Goal: Transaction & Acquisition: Purchase product/service

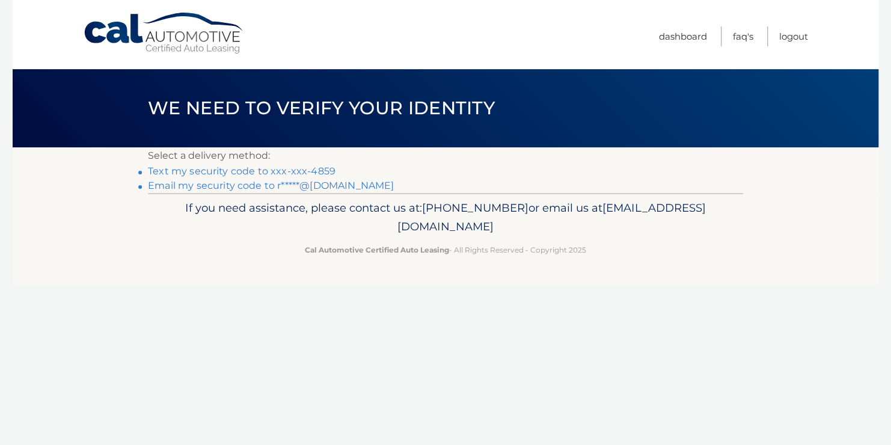
click at [310, 173] on link "Text my security code to xxx-xxx-4859" at bounding box center [242, 170] width 188 height 11
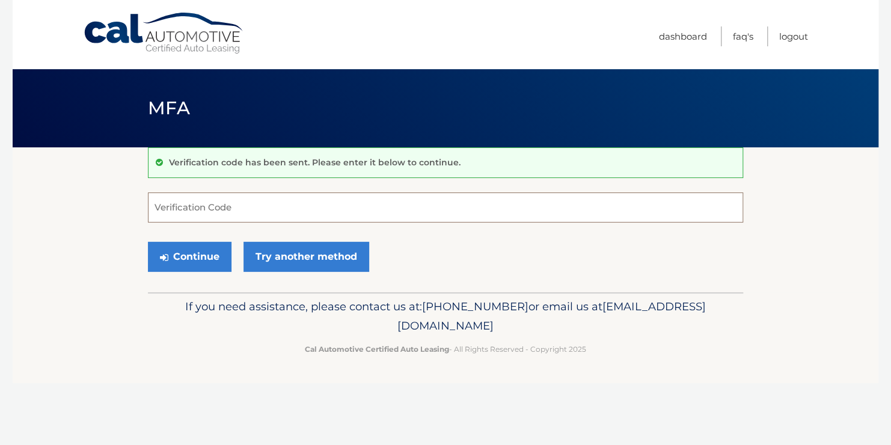
click at [235, 202] on input "Verification Code" at bounding box center [445, 207] width 595 height 30
type input "751110"
click at [198, 260] on button "Continue" at bounding box center [190, 257] width 84 height 30
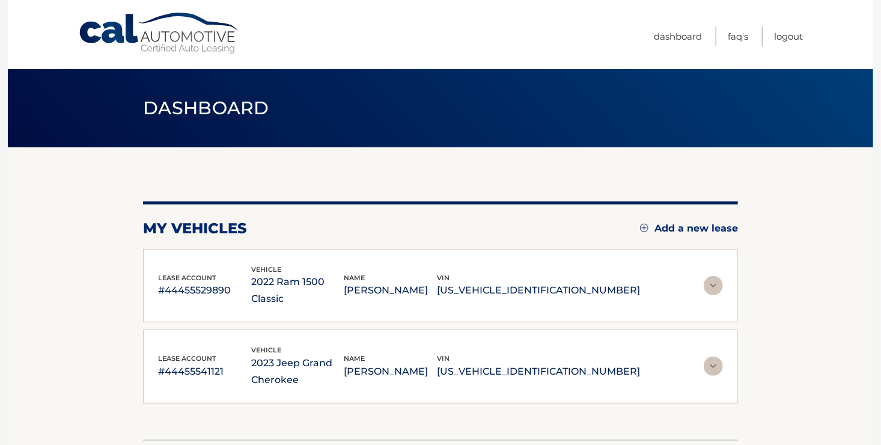
click at [714, 280] on img at bounding box center [713, 285] width 19 height 19
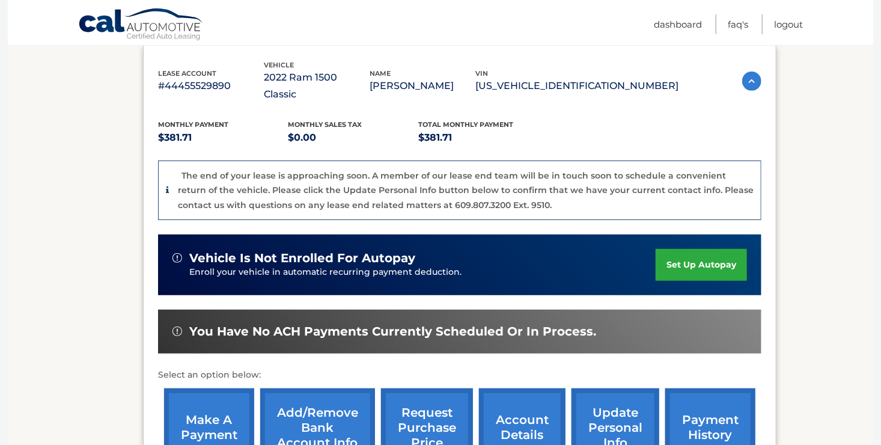
scroll to position [226, 0]
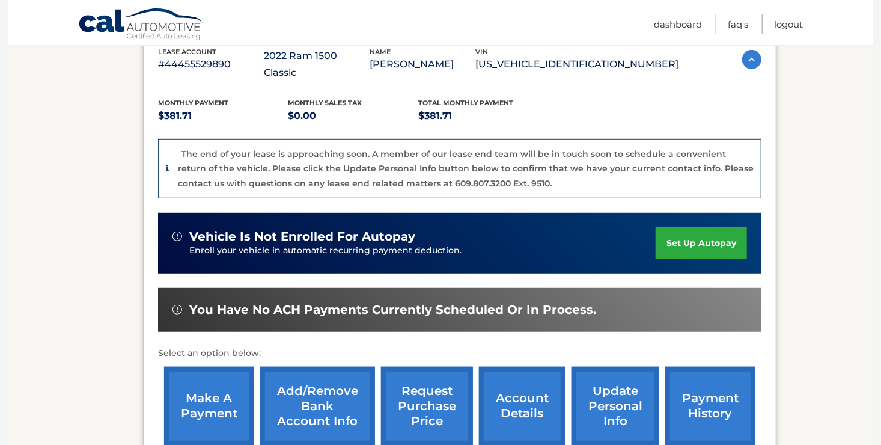
click at [203, 394] on link "make a payment" at bounding box center [209, 406] width 90 height 79
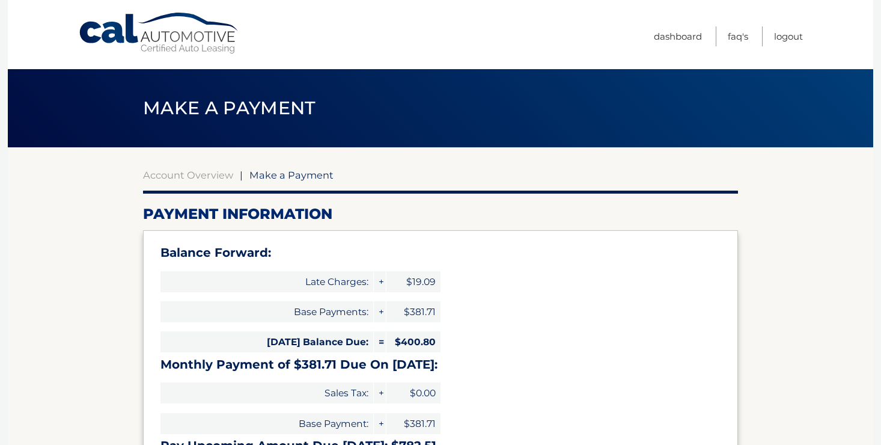
select select "MjA2MmMyN2QtYjNiMy00YjNmLTk5ZDEtOGU4YTBlZmY4NzFl"
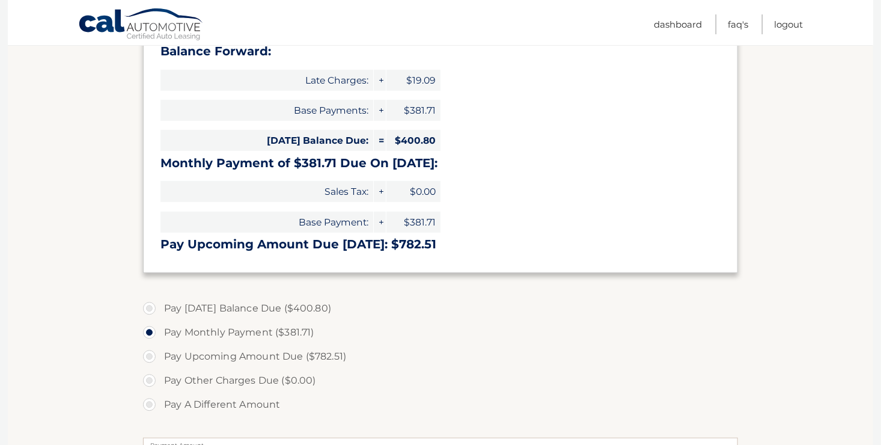
scroll to position [224, 0]
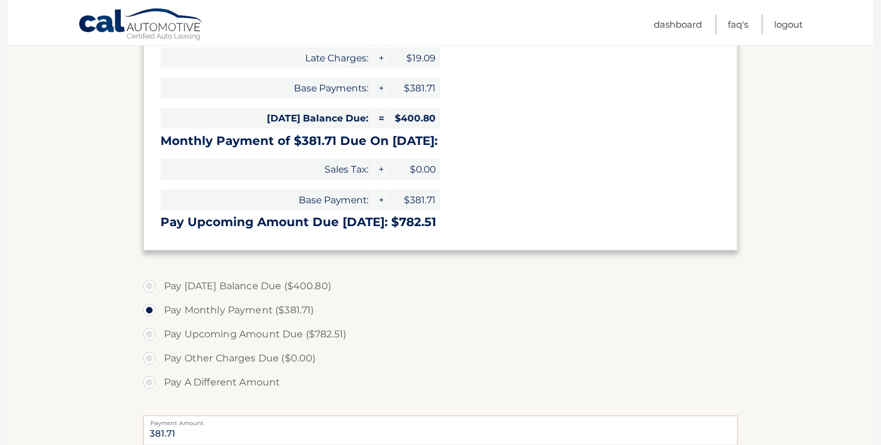
drag, startPoint x: 280, startPoint y: 288, endPoint x: 401, endPoint y: 288, distance: 121.4
click at [280, 288] on label "Pay Today's Balance Due ($400.80)" at bounding box center [440, 286] width 595 height 24
click at [160, 288] on input "Pay Today's Balance Due ($400.80)" at bounding box center [154, 283] width 12 height 19
radio input "true"
type input "400.80"
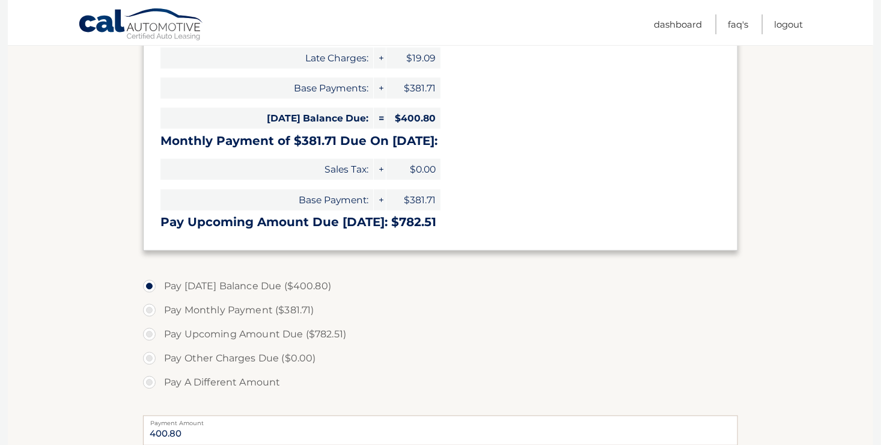
drag, startPoint x: 881, startPoint y: 212, endPoint x: 882, endPoint y: 298, distance: 86.0
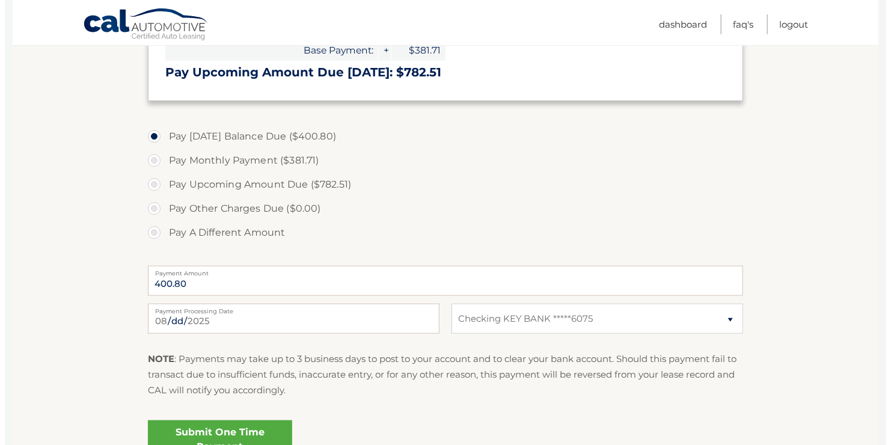
scroll to position [405, 0]
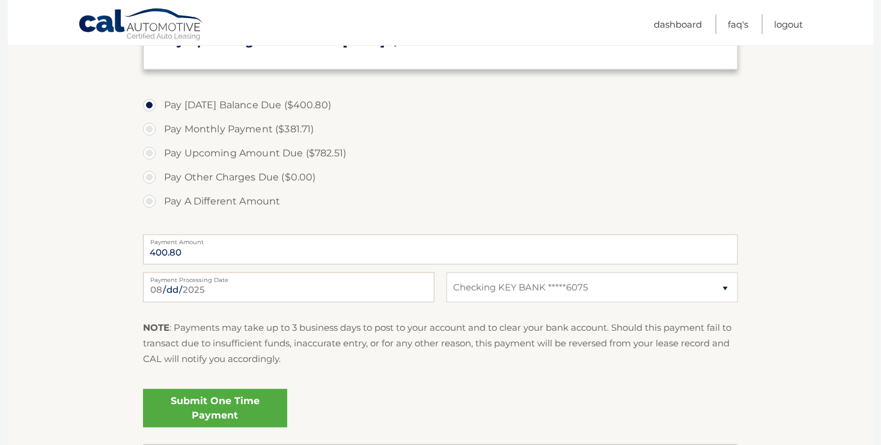
click at [228, 408] on link "Submit One Time Payment" at bounding box center [215, 408] width 144 height 38
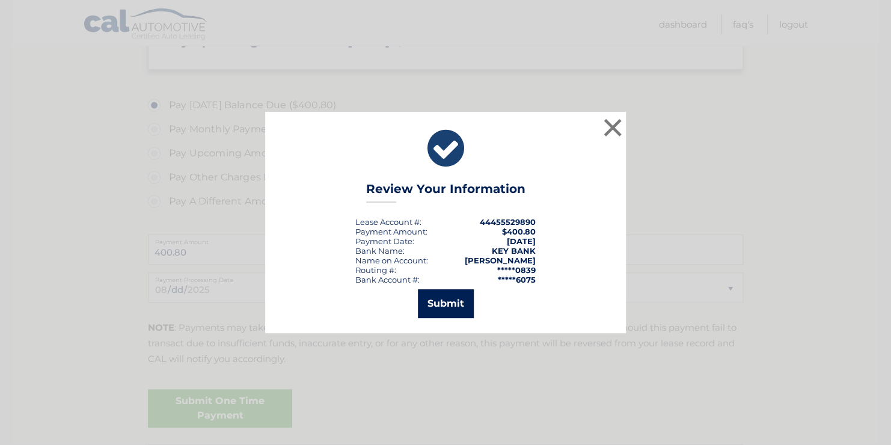
click at [445, 302] on button "Submit" at bounding box center [446, 303] width 56 height 29
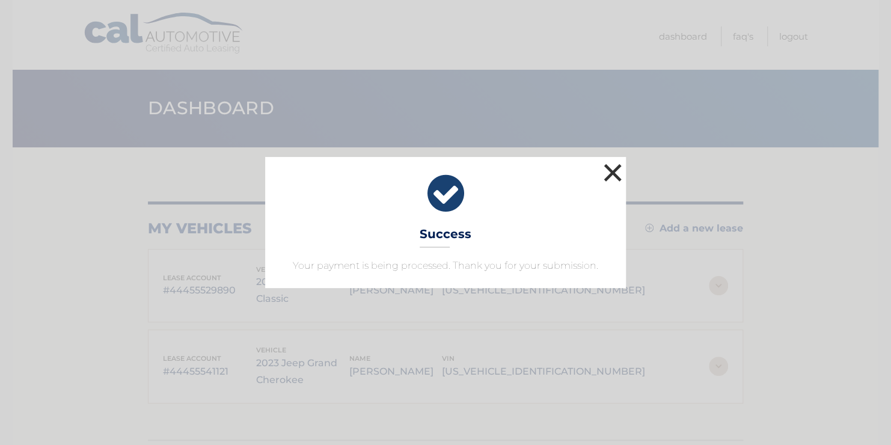
click at [610, 170] on button "×" at bounding box center [613, 173] width 24 height 24
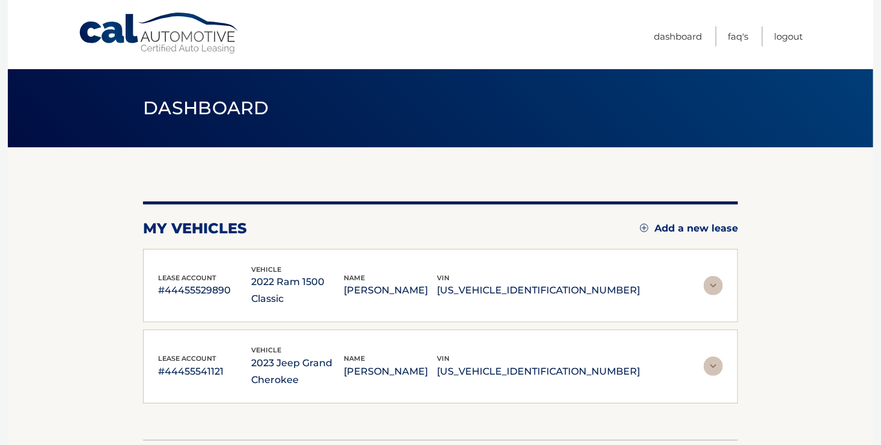
click at [713, 357] on img at bounding box center [713, 366] width 19 height 19
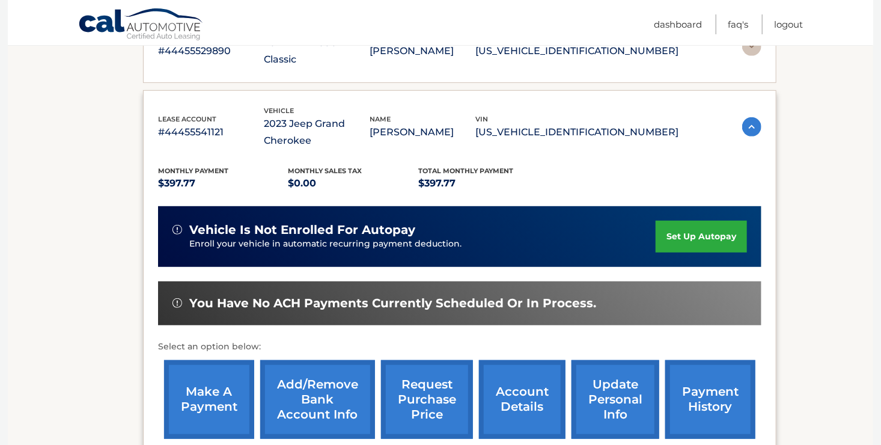
scroll to position [278, 0]
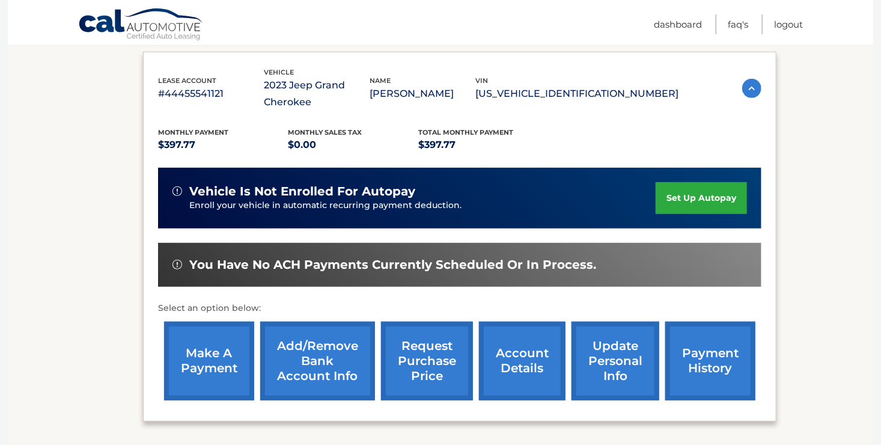
click at [195, 340] on link "make a payment" at bounding box center [209, 361] width 90 height 79
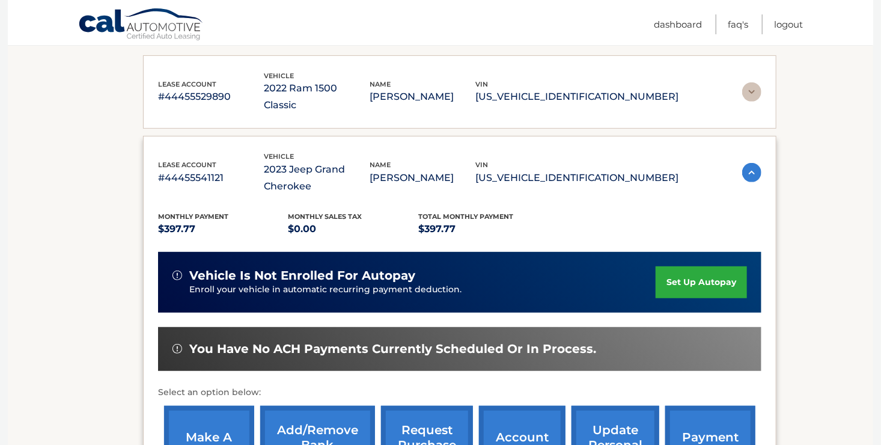
scroll to position [192, 0]
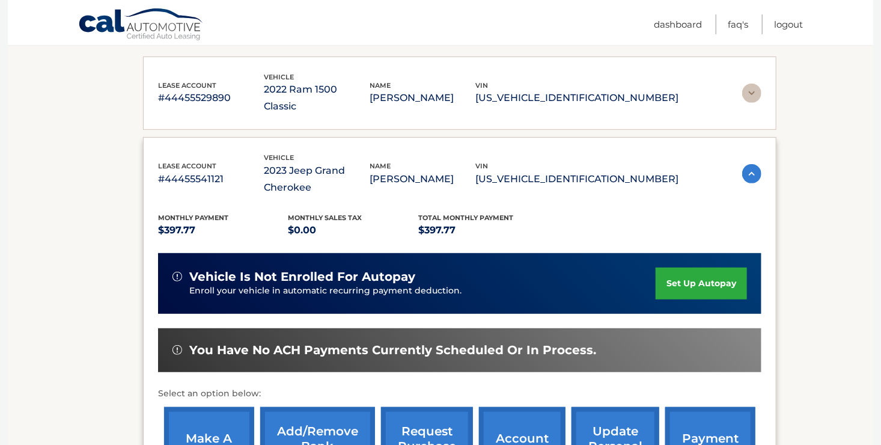
click at [749, 86] on img at bounding box center [751, 93] width 19 height 19
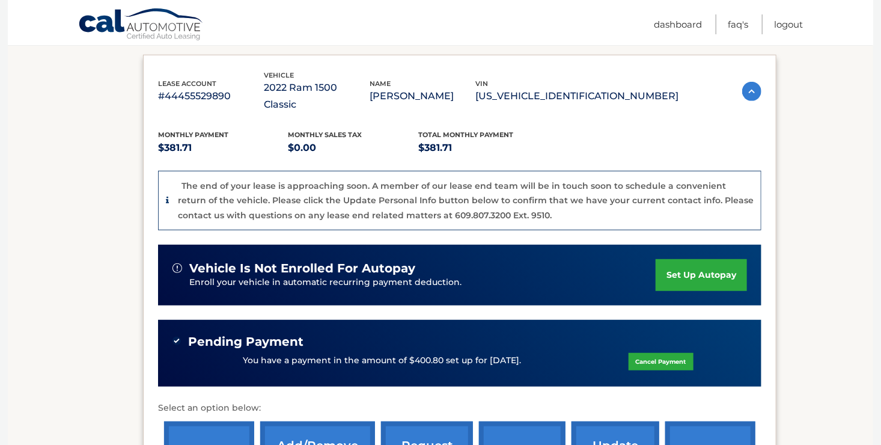
scroll to position [0, 0]
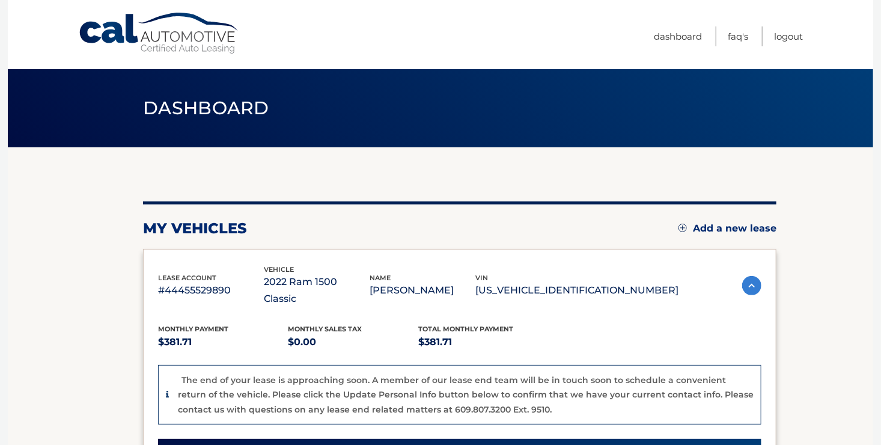
click at [752, 277] on img at bounding box center [751, 285] width 19 height 19
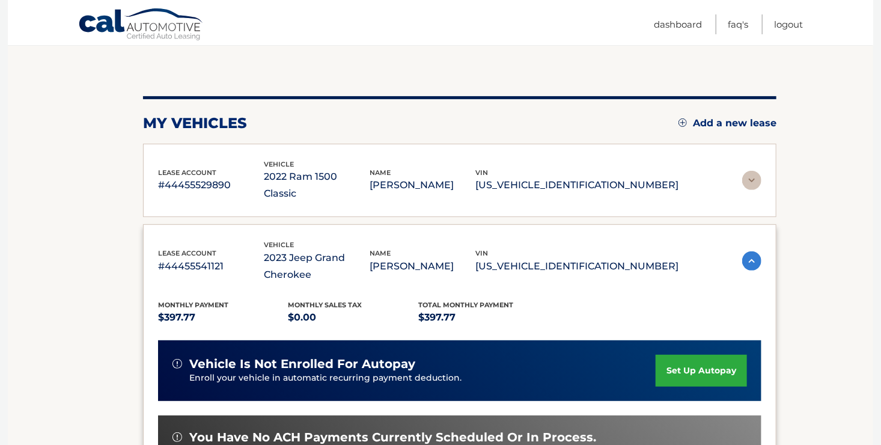
scroll to position [81, 0]
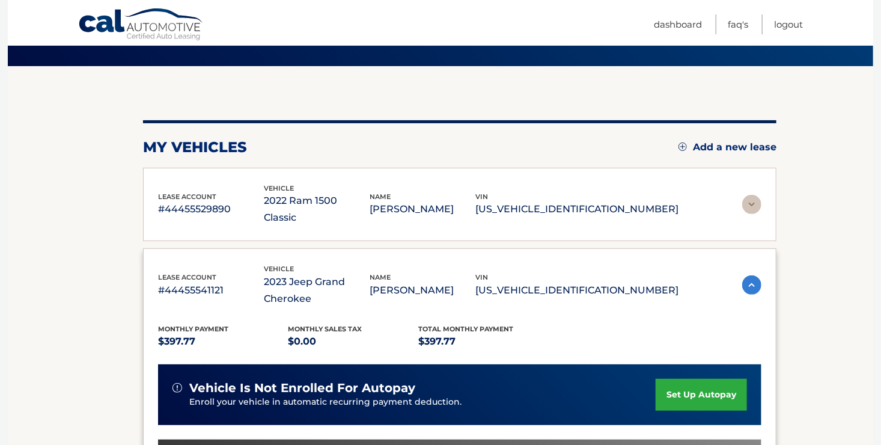
click at [750, 195] on img at bounding box center [751, 204] width 19 height 19
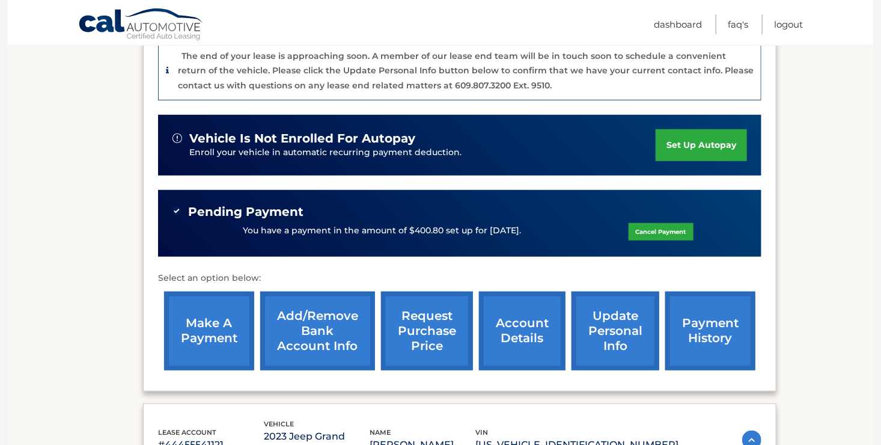
scroll to position [325, 0]
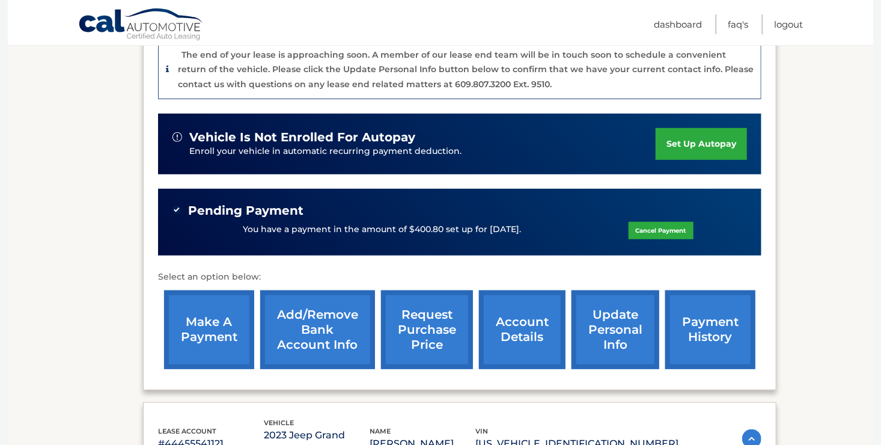
click at [217, 381] on div "lease account #44455529890 vehicle 2022 Ram 1500 Classic name RONALD SEKUTERSKI…" at bounding box center [460, 348] width 634 height 848
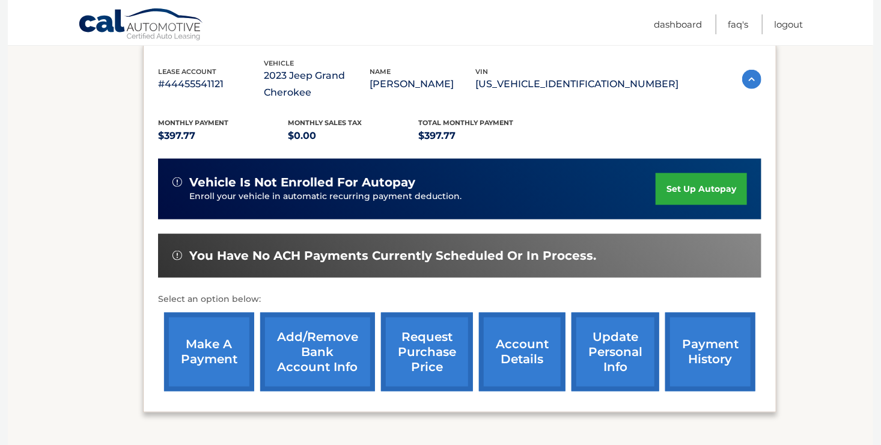
scroll to position [693, 0]
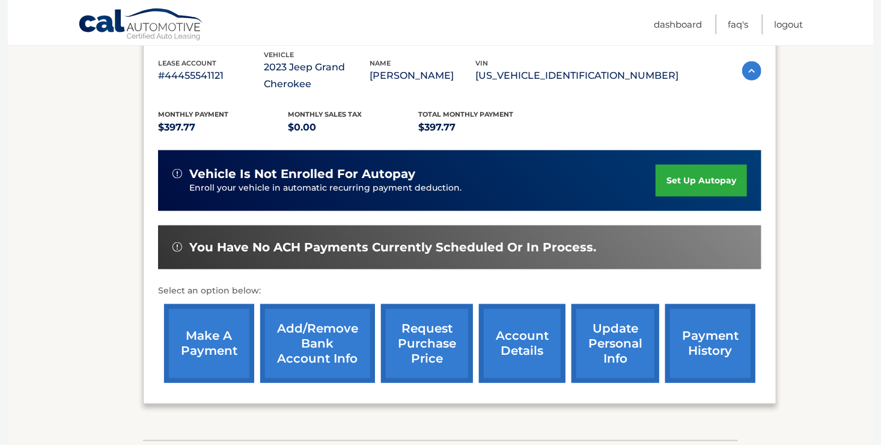
click at [206, 324] on link "make a payment" at bounding box center [209, 343] width 90 height 79
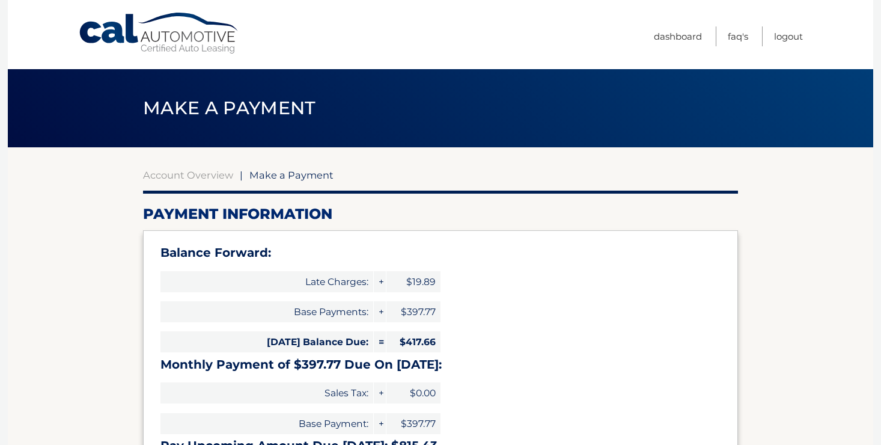
select select "Yjc5MmIxMjctMjc3Yy00ZTM1LTllZjEtMjgzYTMxNGJhYTNk"
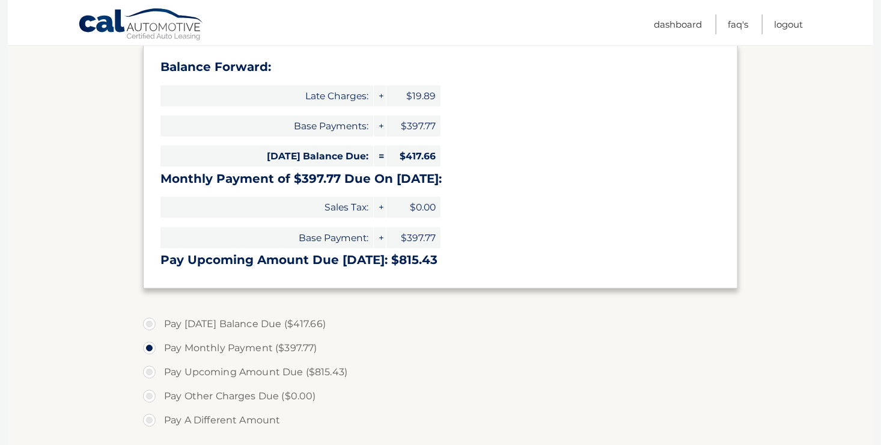
scroll to position [107, 0]
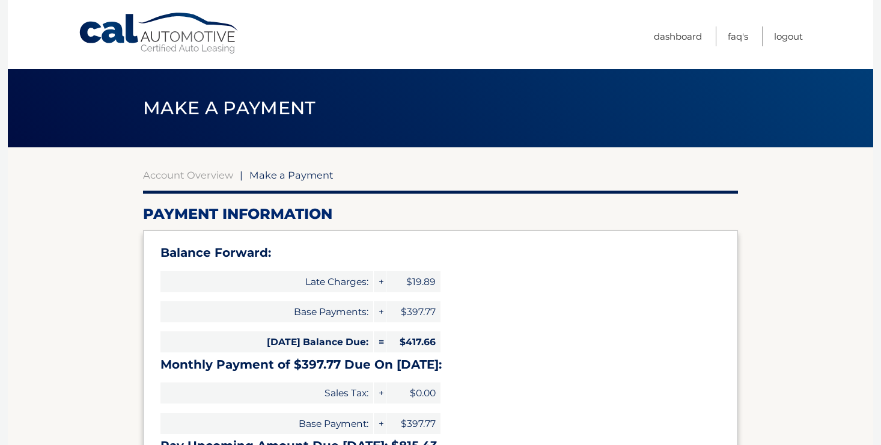
select select "Yjc5MmIxMjctMjc3Yy00ZTM1LTllZjEtMjgzYTMxNGJhYTNk"
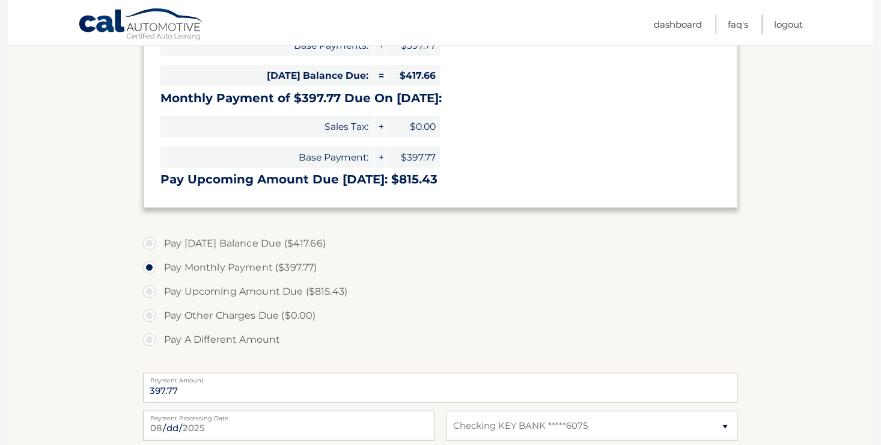
scroll to position [268, 0]
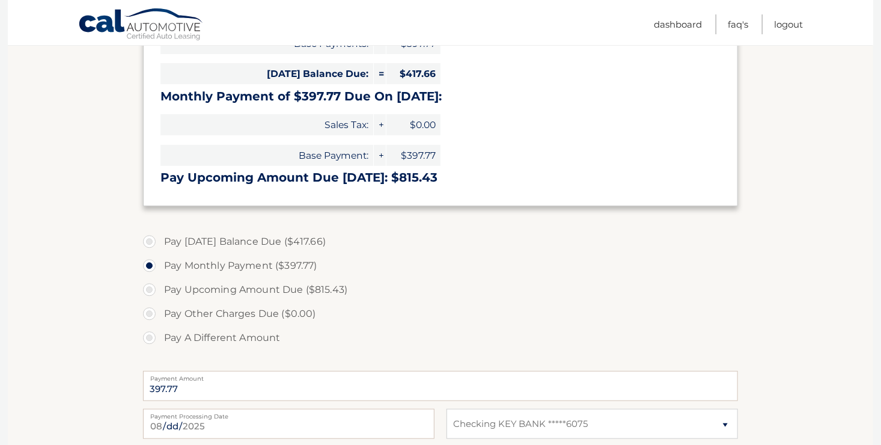
click at [210, 245] on label "Pay [DATE] Balance Due ($417.66)" at bounding box center [440, 242] width 595 height 24
click at [160, 245] on input "Pay Today's Balance Due ($417.66)" at bounding box center [154, 239] width 12 height 19
radio input "true"
type input "417.66"
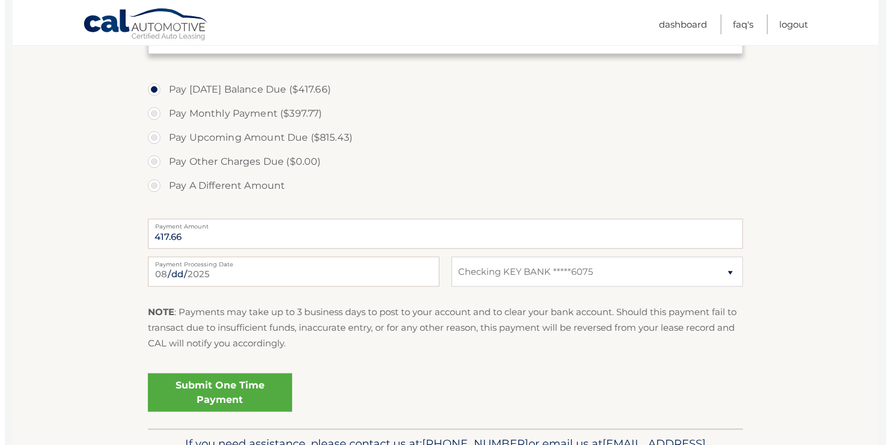
scroll to position [433, 0]
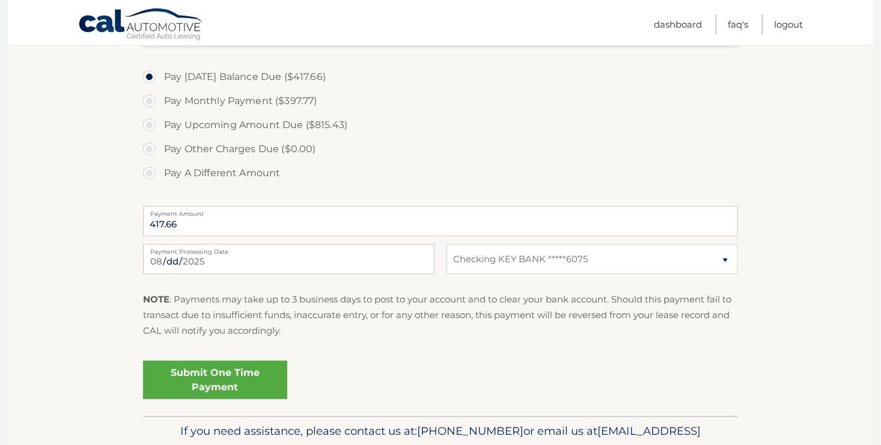
click at [217, 376] on link "Submit One Time Payment" at bounding box center [215, 380] width 144 height 38
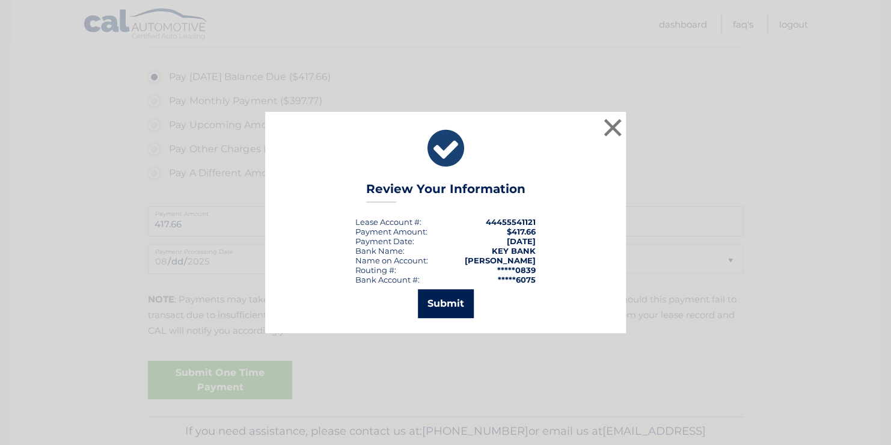
click at [462, 311] on button "Submit" at bounding box center [446, 303] width 56 height 29
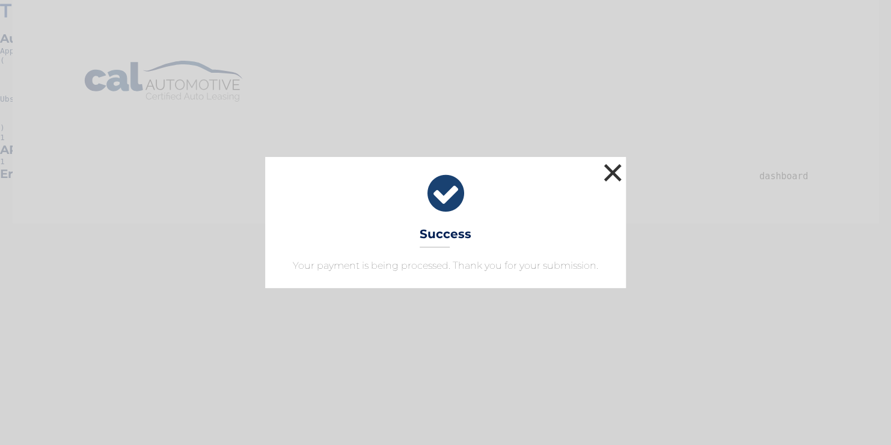
click at [610, 174] on button "×" at bounding box center [613, 173] width 24 height 24
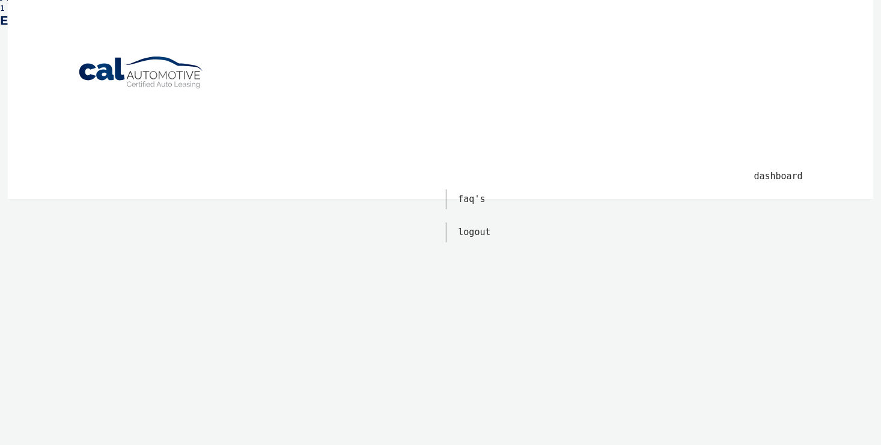
scroll to position [158, 0]
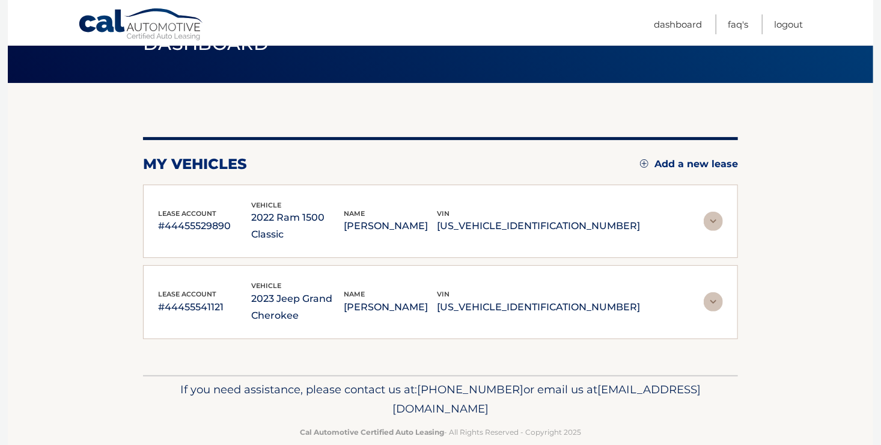
scroll to position [67, 0]
